Goal: Task Accomplishment & Management: Manage account settings

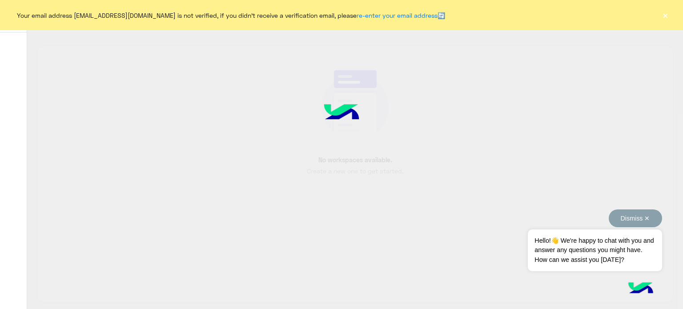
click at [647, 220] on button "Dismiss ✕" at bounding box center [634, 218] width 53 height 18
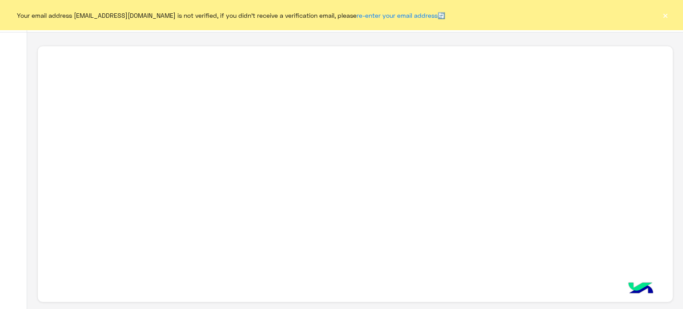
click at [661, 19] on button "×" at bounding box center [664, 15] width 9 height 9
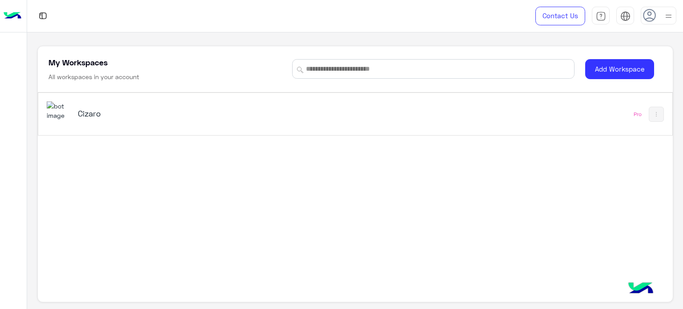
click at [117, 114] on h5 "Cizaro" at bounding box center [189, 113] width 222 height 11
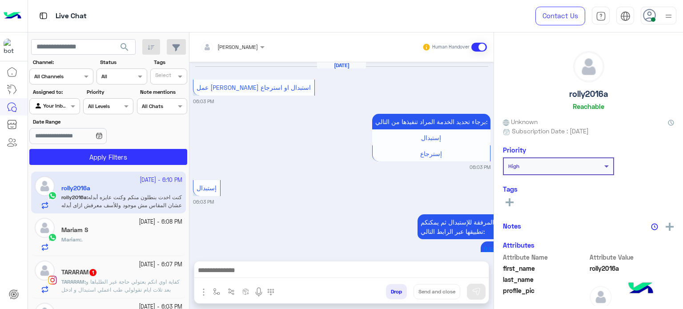
scroll to position [422, 0]
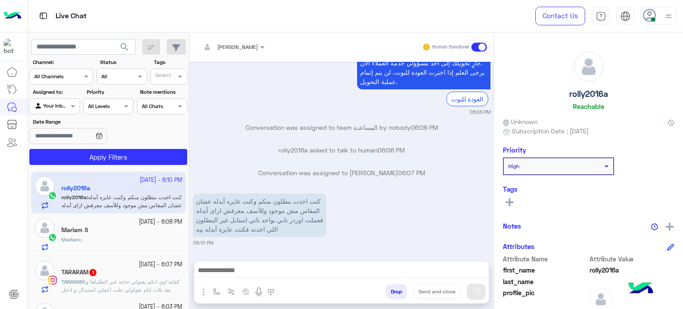
click at [299, 20] on div "Live Chat" at bounding box center [246, 16] width 436 height 32
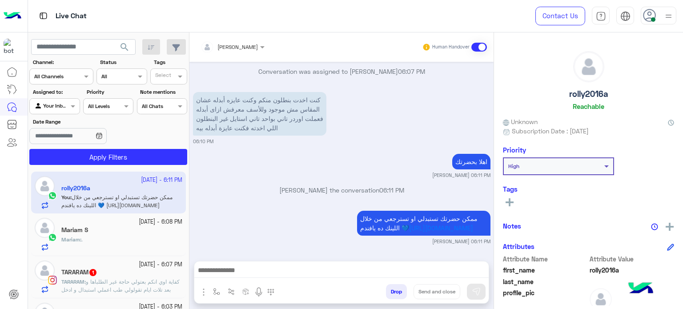
scroll to position [554, 0]
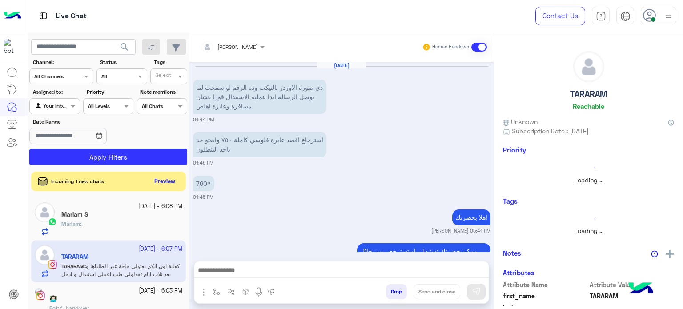
scroll to position [708, 0]
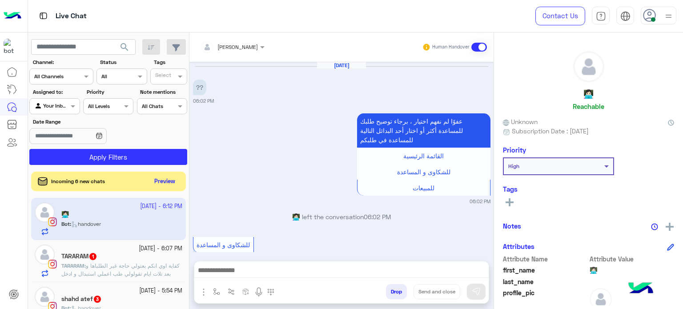
scroll to position [242, 0]
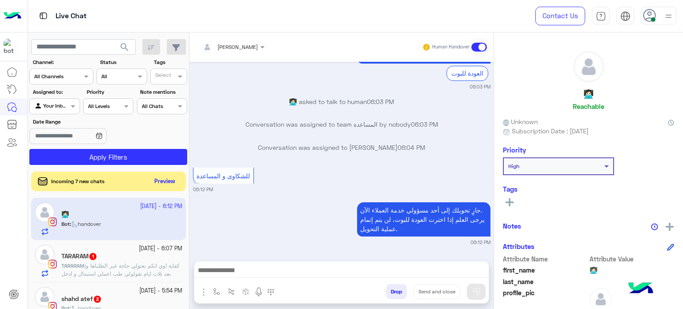
click at [651, 17] on icon at bounding box center [649, 15] width 13 height 13
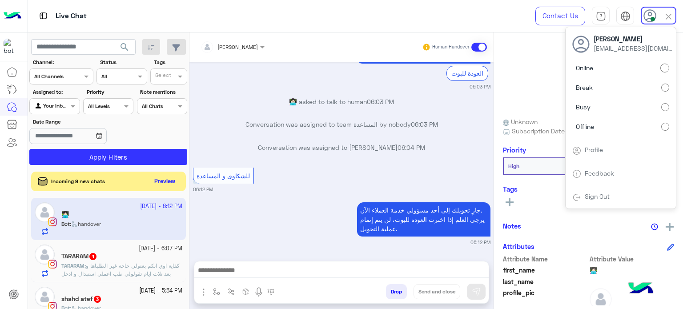
scroll to position [264, 0]
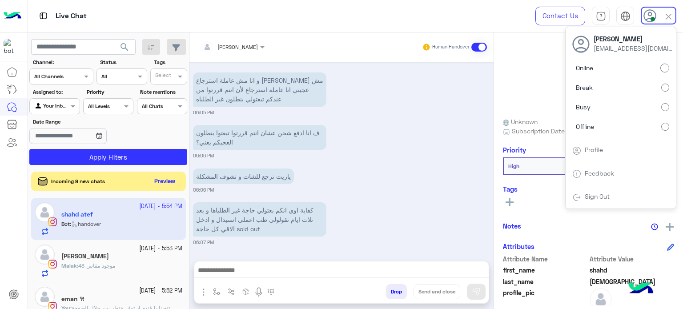
scroll to position [777, 0]
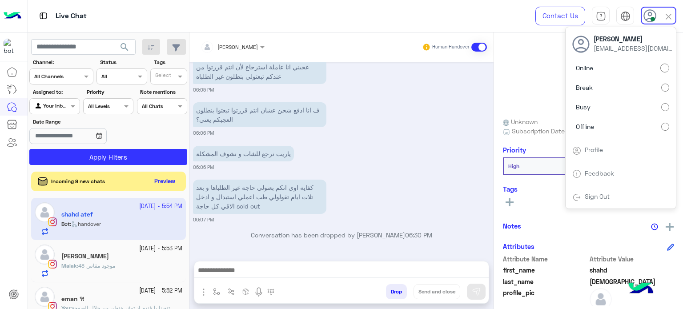
click at [661, 137] on div "Online Break Busy Offline" at bounding box center [620, 99] width 110 height 78
click at [662, 131] on label "Offline" at bounding box center [620, 126] width 97 height 16
click at [173, 182] on button "Preview" at bounding box center [166, 181] width 28 height 12
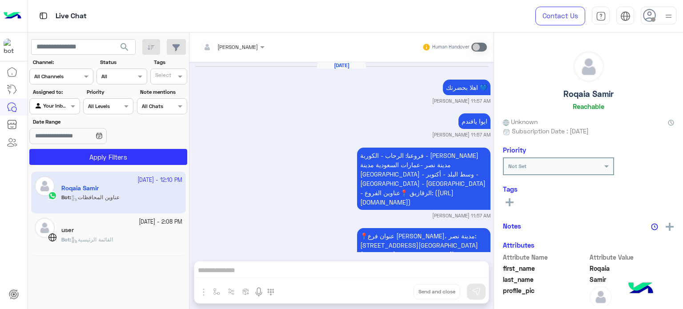
scroll to position [1001, 0]
